Goal: Task Accomplishment & Management: Manage account settings

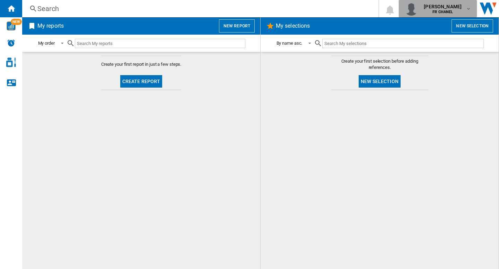
click at [466, 11] on md-icon "button" at bounding box center [469, 9] width 6 height 6
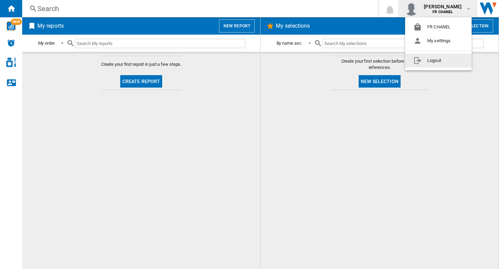
click at [430, 63] on button "Logout" at bounding box center [438, 61] width 67 height 14
